Goal: Find specific page/section: Find specific page/section

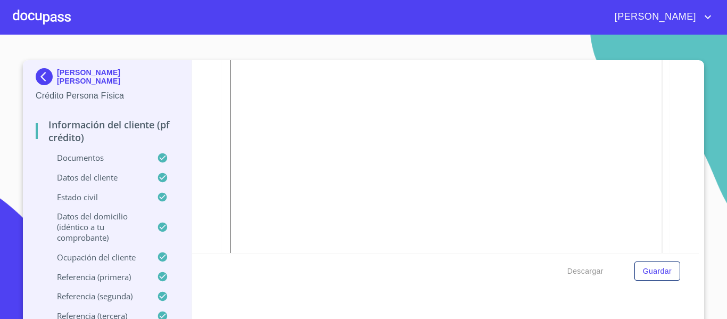
scroll to position [639, 0]
click at [53, 15] on div at bounding box center [42, 17] width 58 height 34
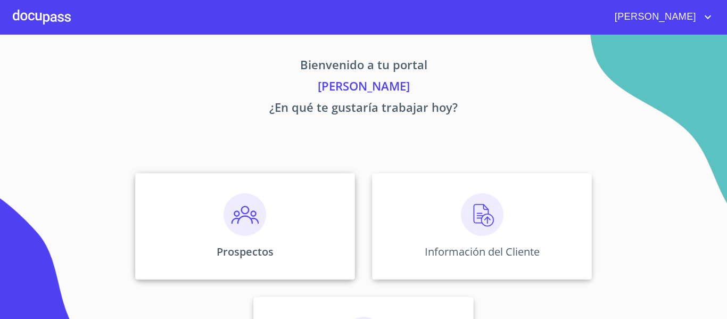
click at [243, 217] on img at bounding box center [245, 214] width 43 height 43
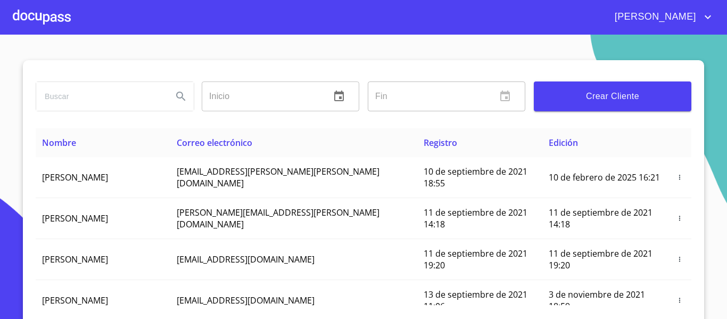
click at [122, 104] on input "search" at bounding box center [100, 96] width 128 height 29
type input "[PERSON_NAME]"
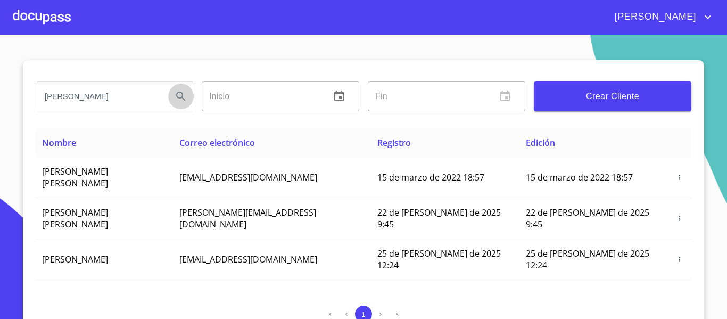
click at [180, 94] on icon "Search" at bounding box center [181, 96] width 13 height 13
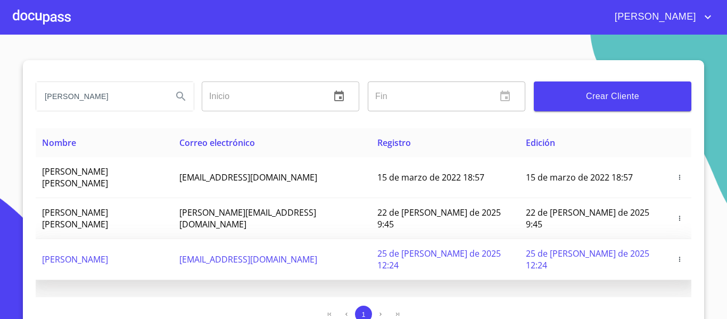
click at [108, 253] on span "[PERSON_NAME]" at bounding box center [75, 259] width 66 height 12
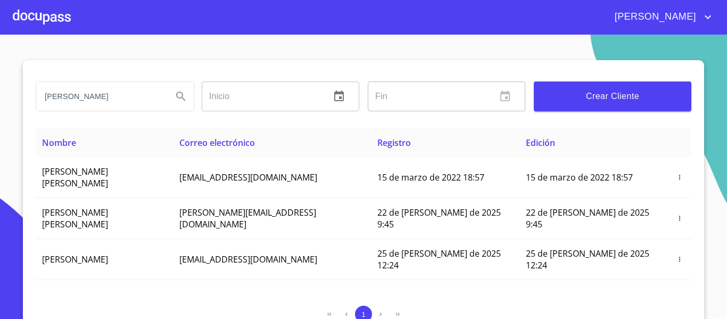
click at [59, 20] on div at bounding box center [42, 17] width 58 height 34
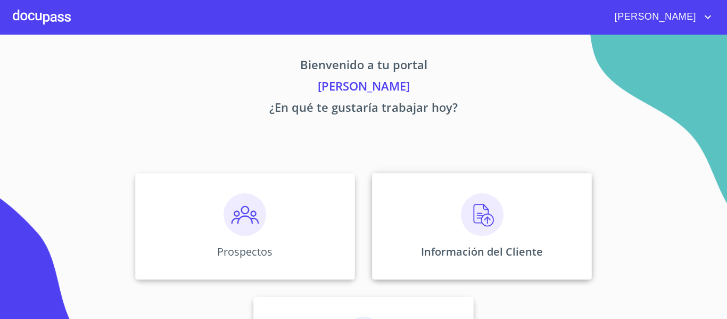
click at [430, 210] on div "Información del Cliente" at bounding box center [482, 226] width 220 height 106
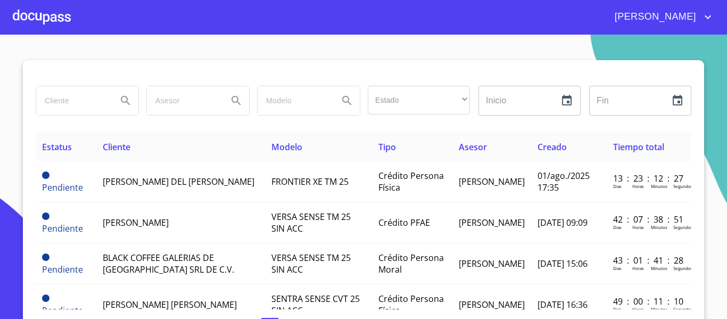
click at [108, 101] on div at bounding box center [87, 100] width 102 height 29
type input "[PERSON_NAME]"
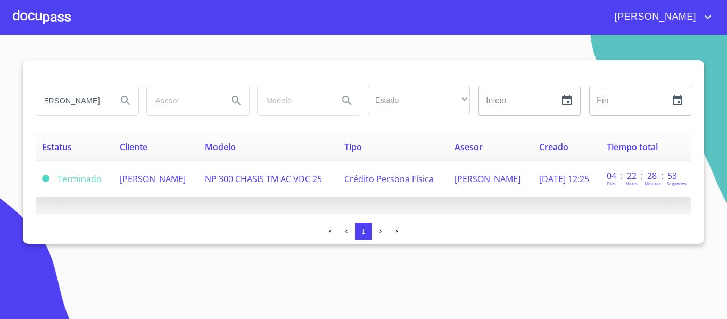
click at [147, 181] on td "[PERSON_NAME]" at bounding box center [155, 179] width 85 height 36
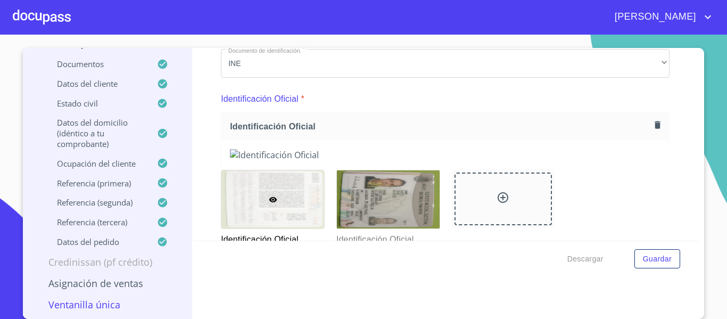
scroll to position [53, 0]
